Goal: Task Accomplishment & Management: Complete application form

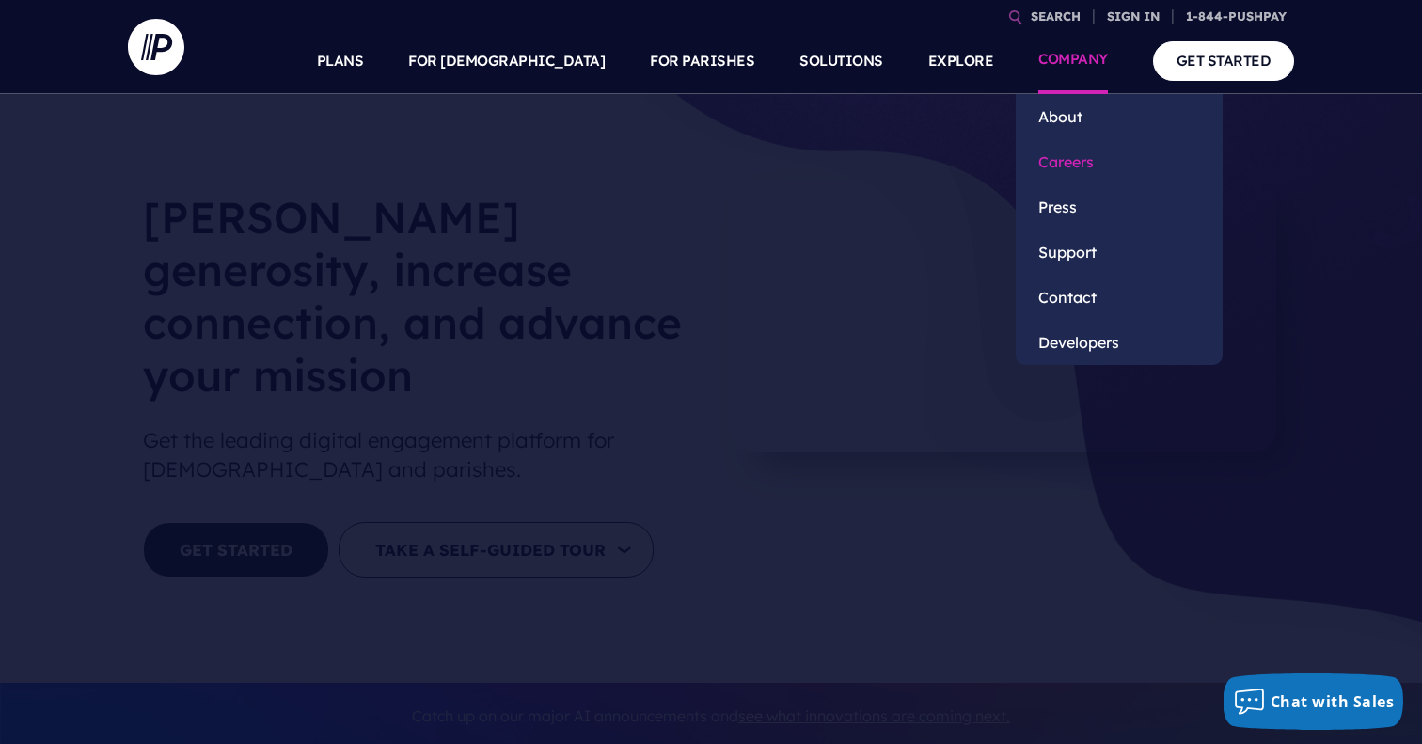
click at [1066, 161] on link "Careers" at bounding box center [1119, 161] width 207 height 45
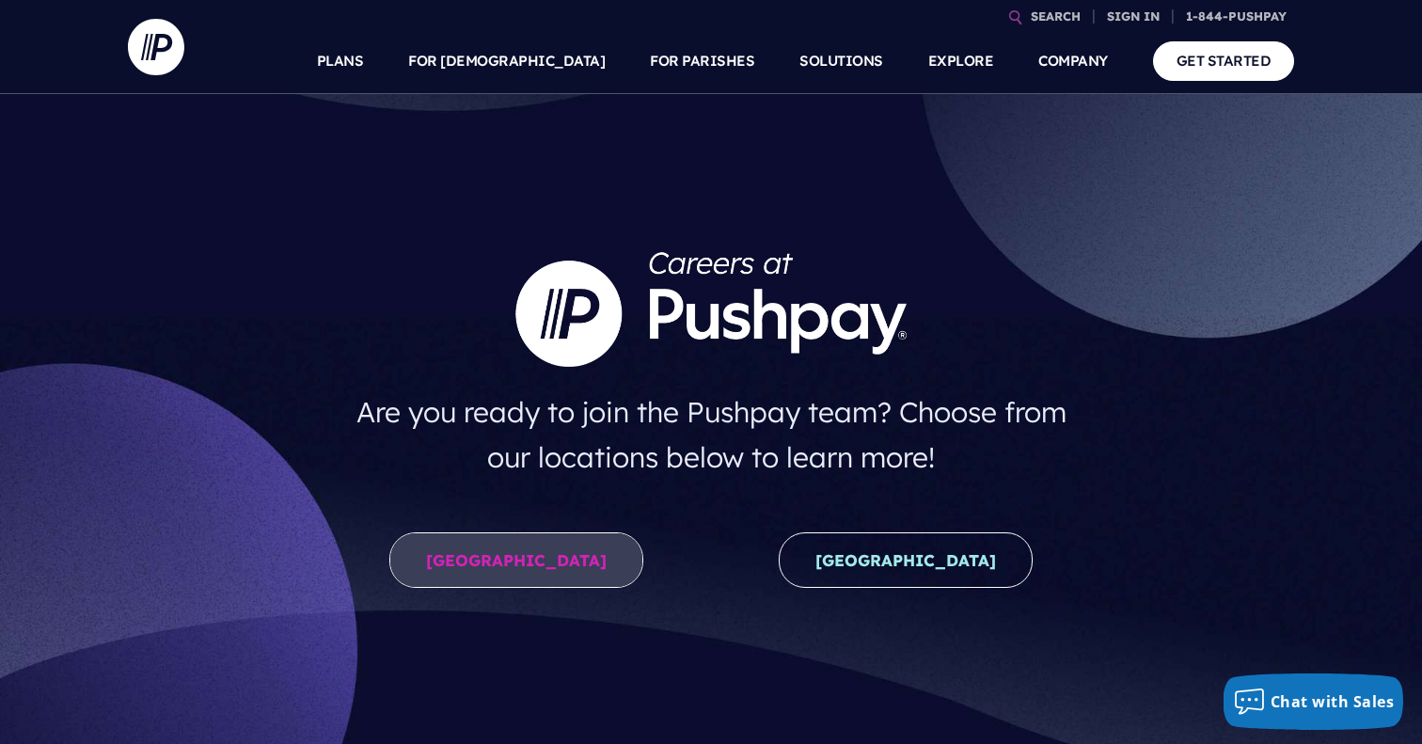
click at [546, 556] on link "[GEOGRAPHIC_DATA]" at bounding box center [516, 559] width 254 height 55
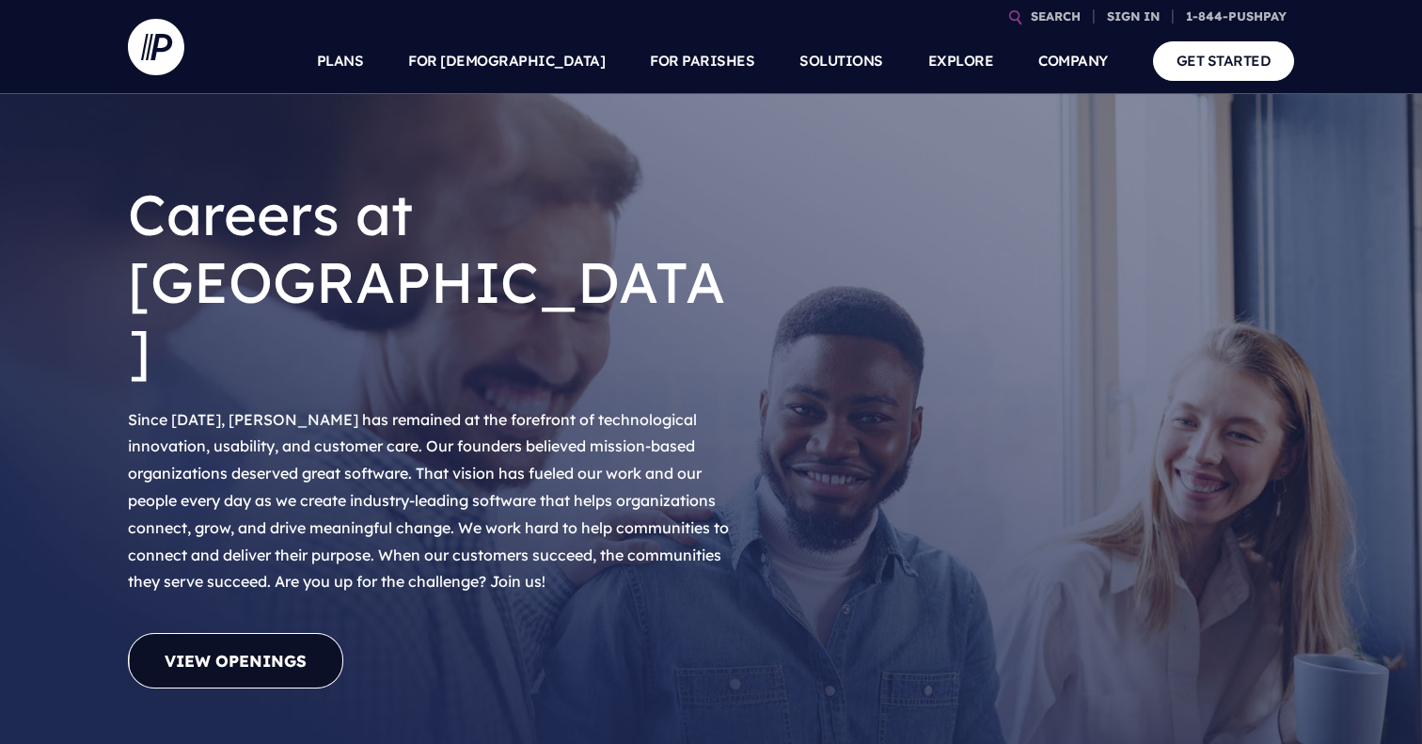
click at [270, 633] on link "View Openings" at bounding box center [235, 660] width 215 height 55
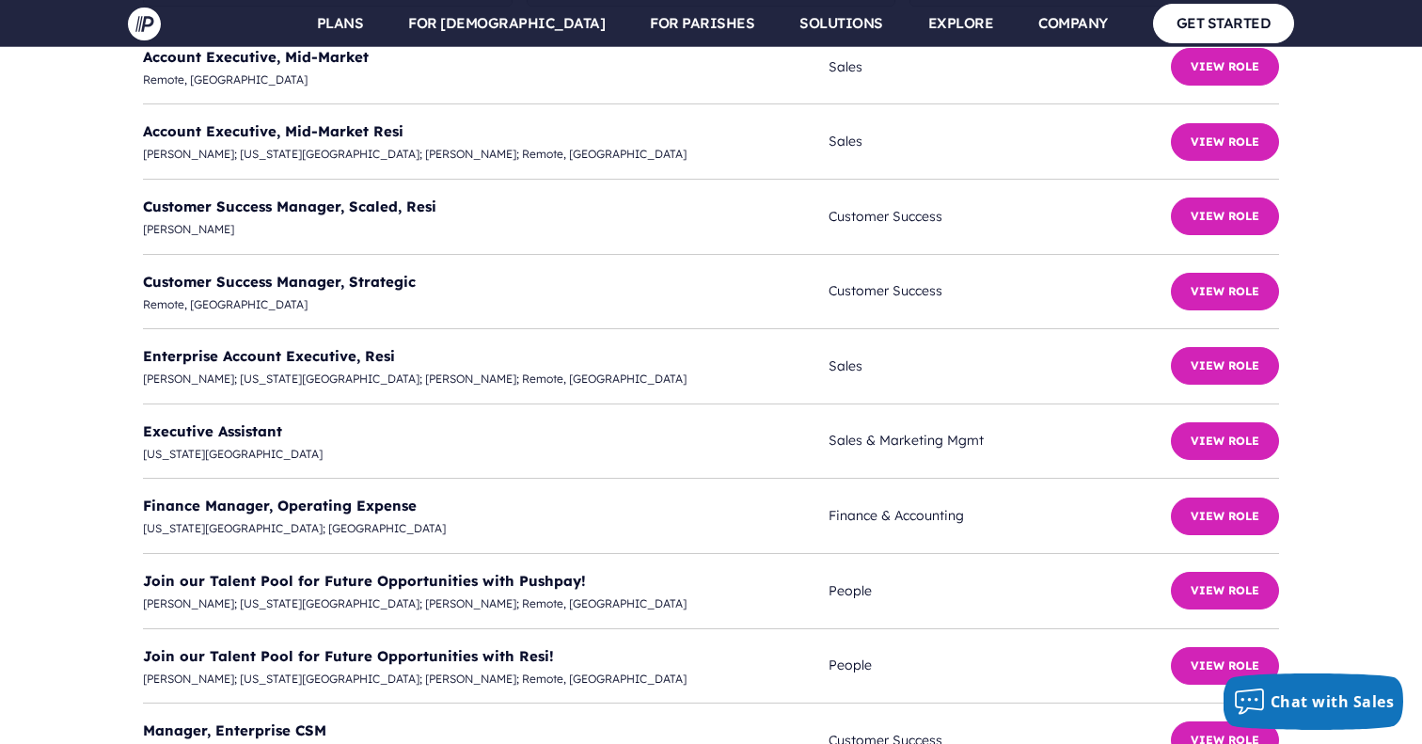
scroll to position [4885, 0]
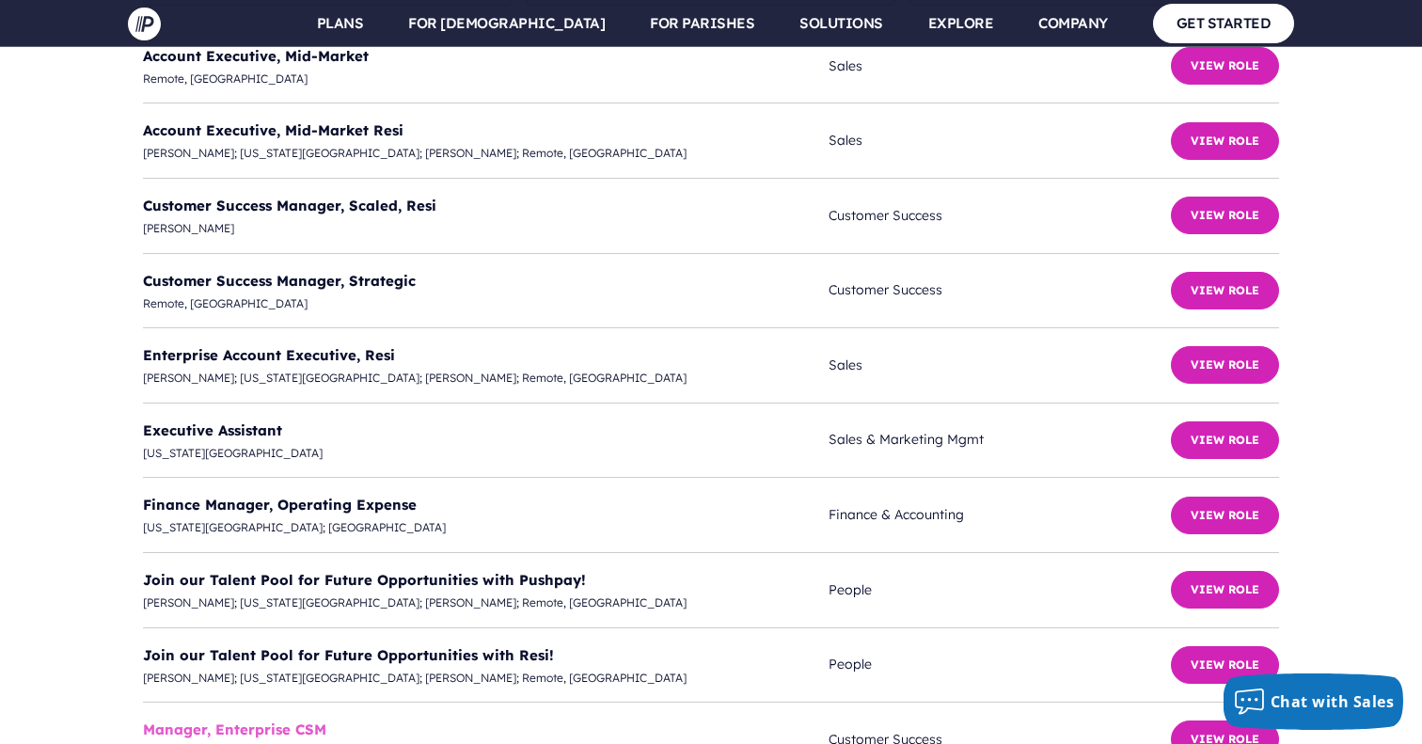
click at [272, 721] on link "Manager, Enterprise CSM" at bounding box center [234, 730] width 183 height 18
